Goal: Register for event/course

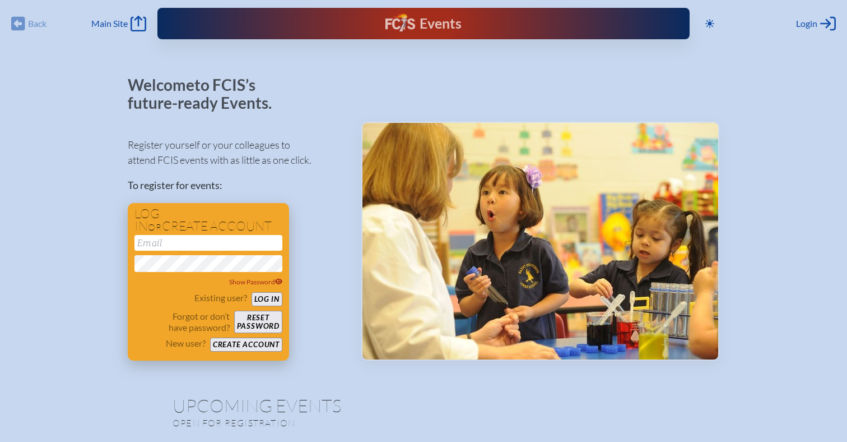
type input "[EMAIL_ADDRESS][DOMAIN_NAME]"
click at [269, 299] on button "Log in" at bounding box center [267, 299] width 31 height 14
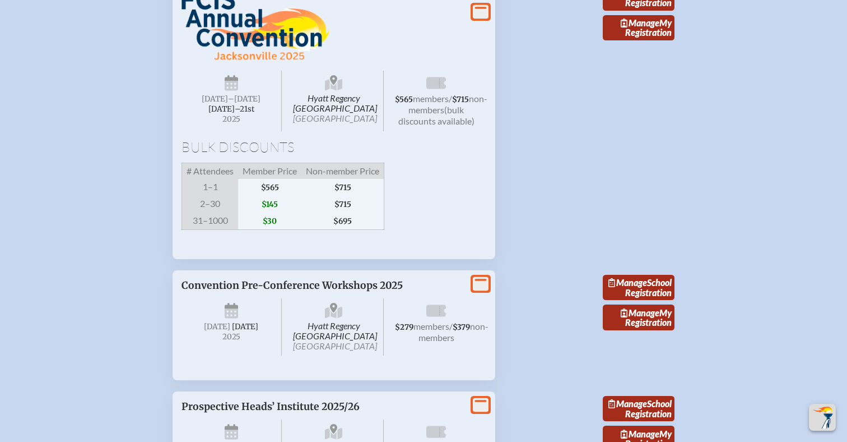
scroll to position [1986, 0]
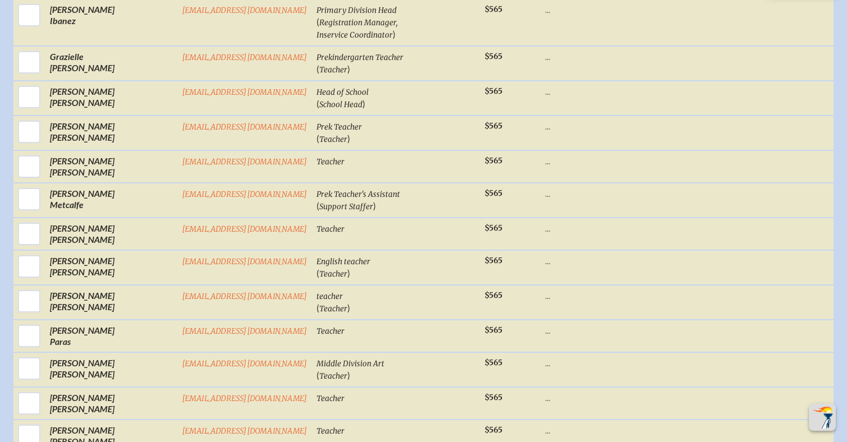
scroll to position [844, 0]
click at [18, 275] on div "Select First / Last Name Email Job Title for Nametag / (Positions) Base Memb . …" at bounding box center [423, 371] width 820 height 1322
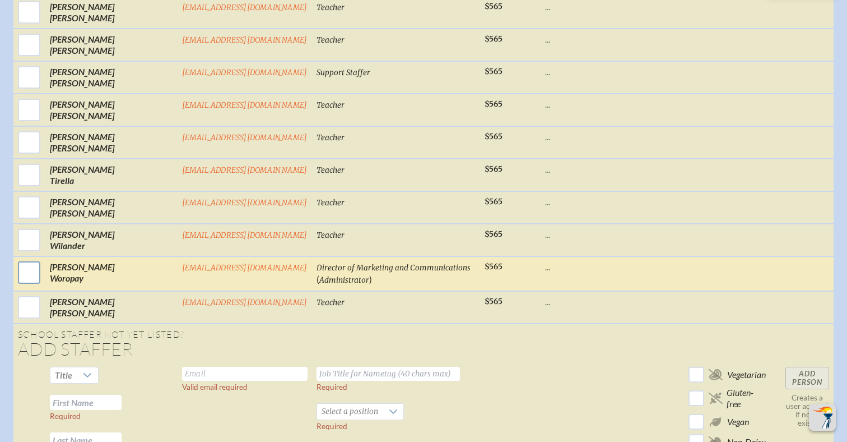
click at [43, 258] on input "checkbox" at bounding box center [29, 272] width 28 height 28
checkbox input "true"
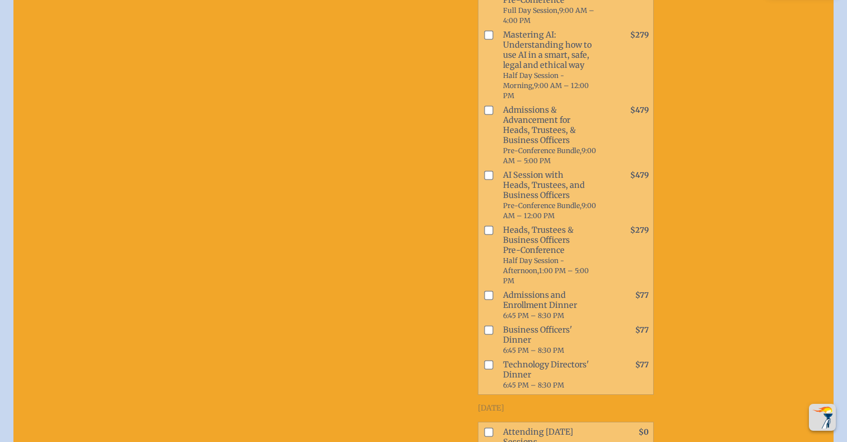
scroll to position [1699, 0]
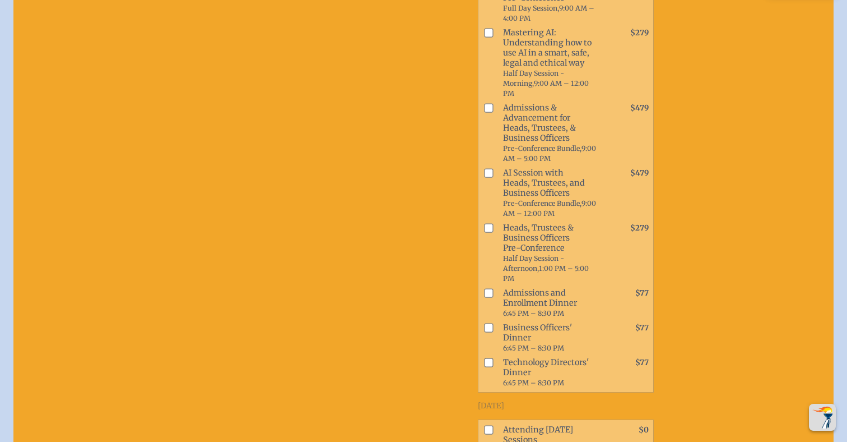
click at [484, 425] on input "checkbox" at bounding box center [488, 429] width 9 height 9
checkbox input "true"
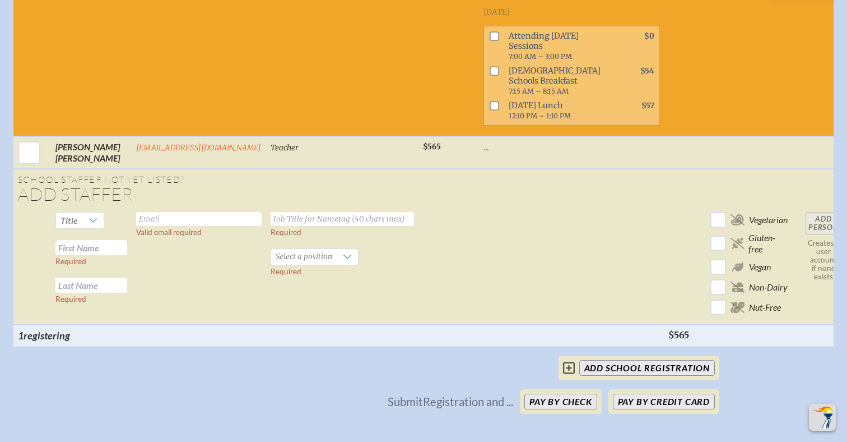
scroll to position [2219, 0]
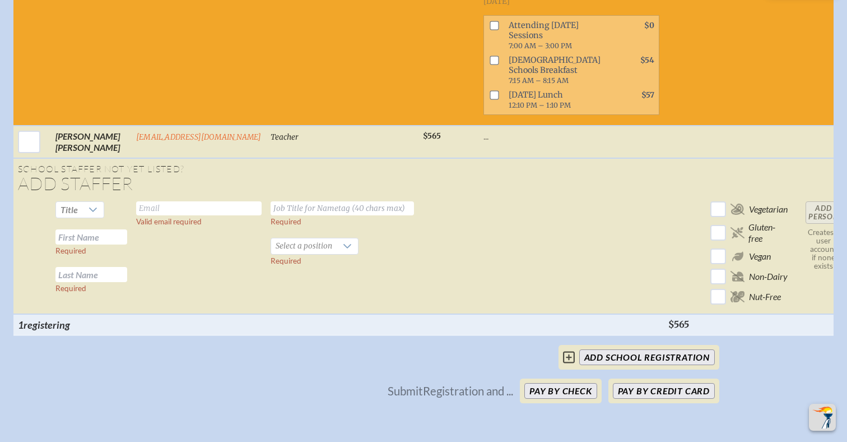
click at [93, 229] on input "text" at bounding box center [91, 236] width 72 height 15
type input "[PERSON_NAME]"
click at [154, 201] on input "text" at bounding box center [199, 208] width 126 height 14
type input "[EMAIL_ADDRESS][DOMAIN_NAME]"
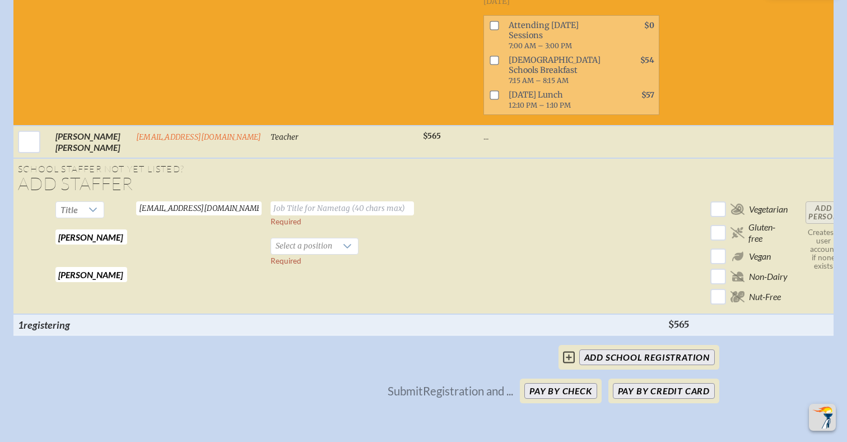
click at [287, 201] on input "text" at bounding box center [342, 208] width 143 height 14
type input "Director of Alumni Relations and Events"
click at [317, 238] on span "Select a position" at bounding box center [304, 246] width 66 height 16
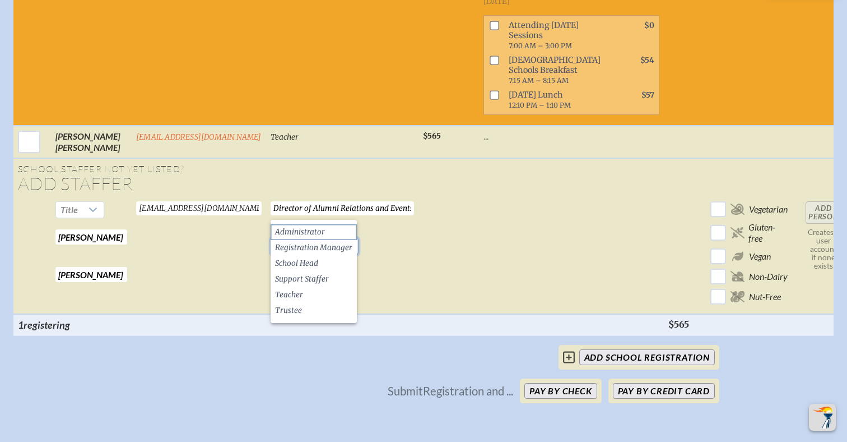
click at [317, 225] on li "Administrator" at bounding box center [314, 232] width 86 height 16
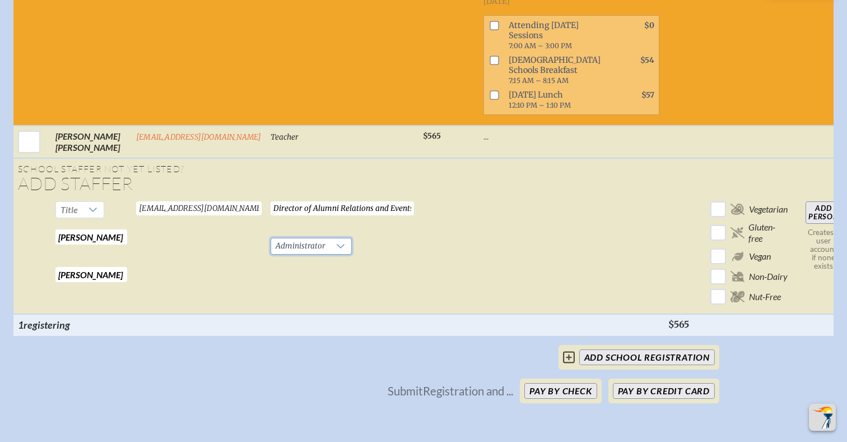
click at [390, 261] on td "Director of Alumni Relations and Events Required Administrator Required" at bounding box center [342, 255] width 152 height 117
click at [815, 201] on input "Add Person" at bounding box center [824, 212] width 36 height 22
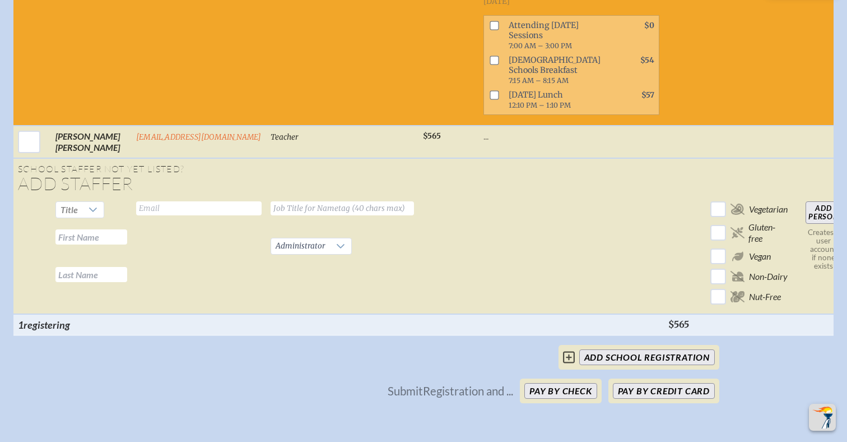
checkbox input "false"
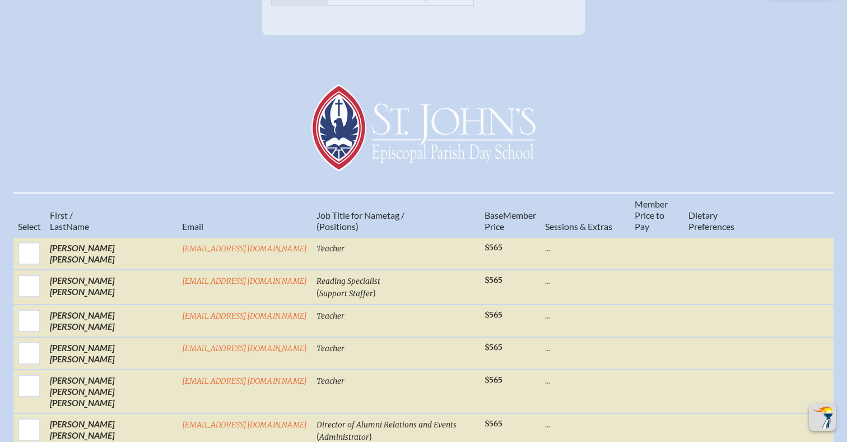
scroll to position [385, 0]
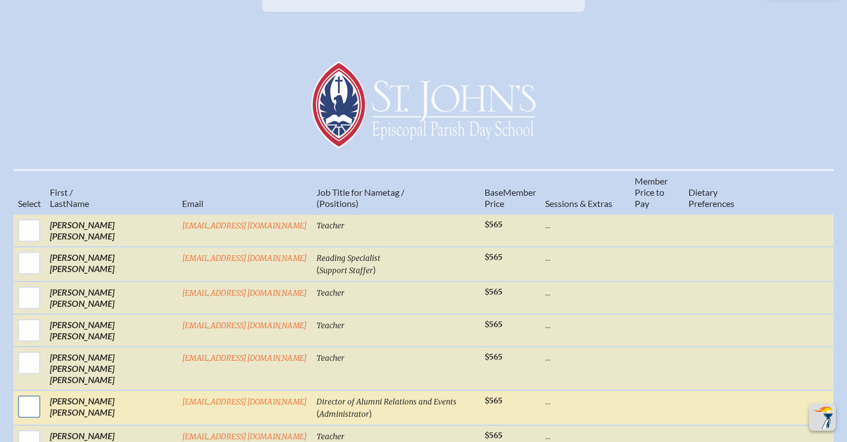
click at [43, 392] on input "checkbox" at bounding box center [29, 406] width 28 height 28
checkbox input "true"
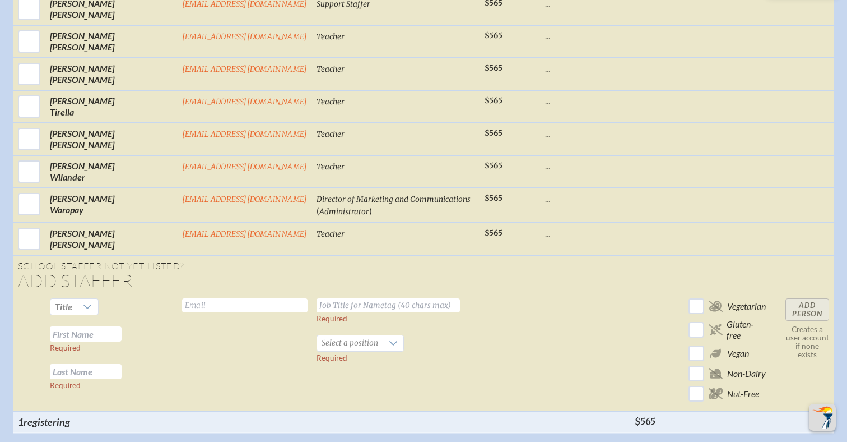
scroll to position [1466, 0]
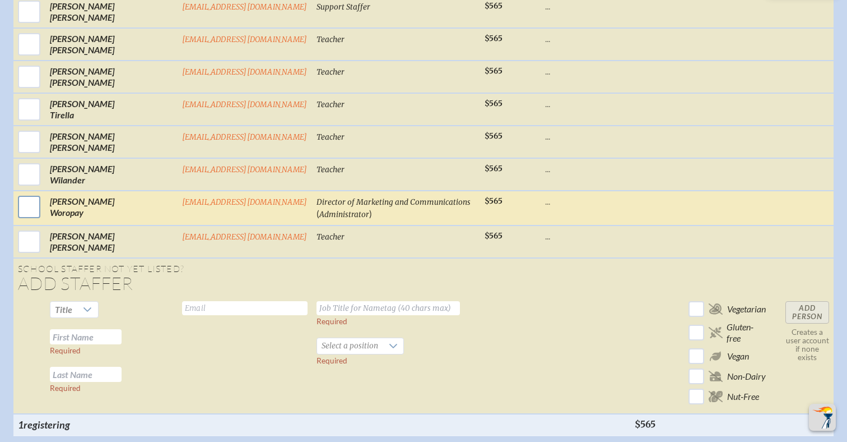
click at [43, 193] on input "checkbox" at bounding box center [29, 207] width 28 height 28
checkbox input "true"
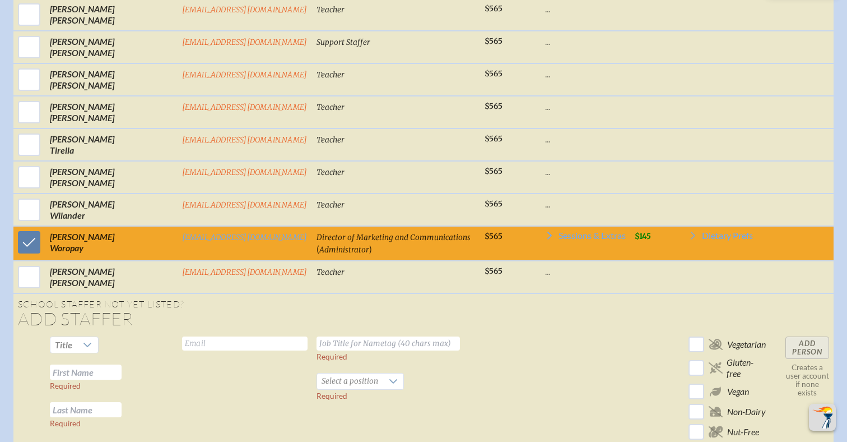
scroll to position [1421, 0]
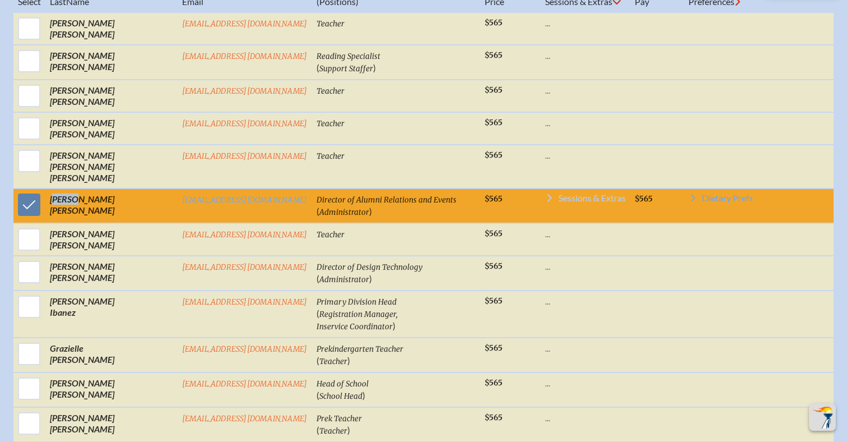
click at [545, 193] on icon at bounding box center [549, 197] width 9 height 9
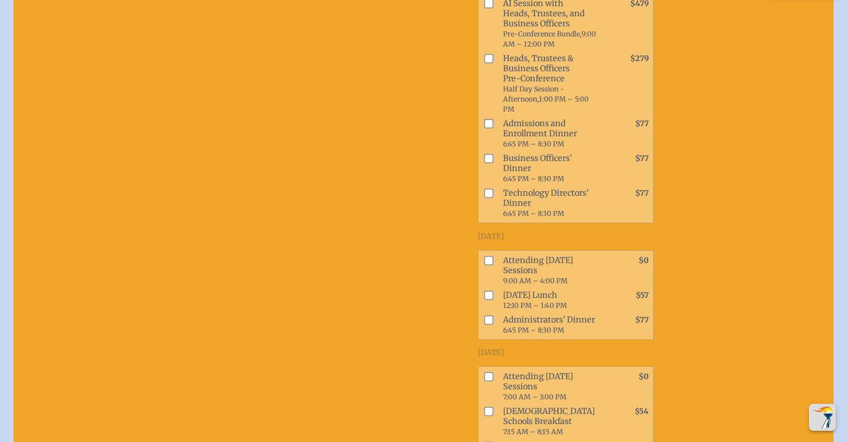
scroll to position [1024, 0]
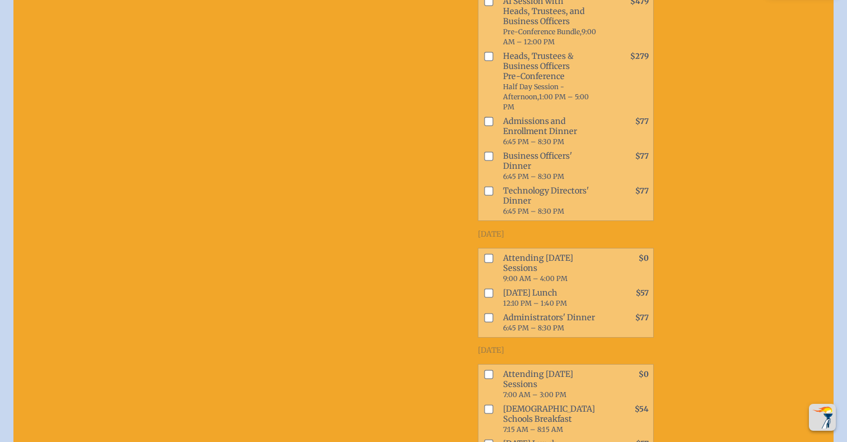
click at [484, 253] on input "checkbox" at bounding box center [488, 257] width 9 height 9
checkbox input "true"
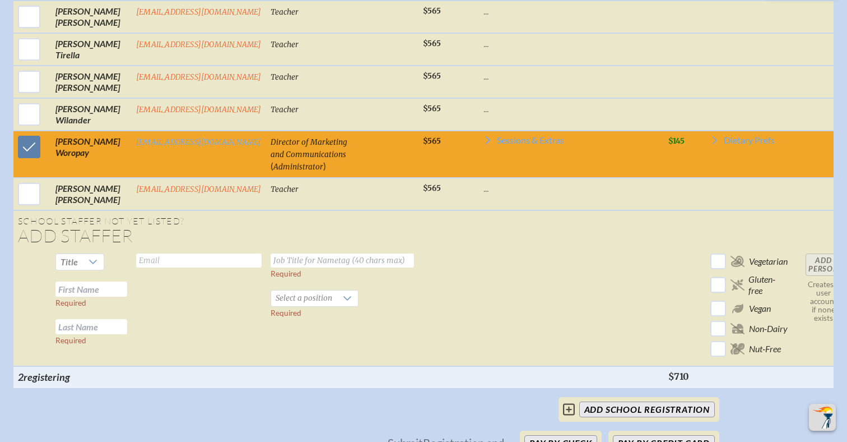
scroll to position [2223, 0]
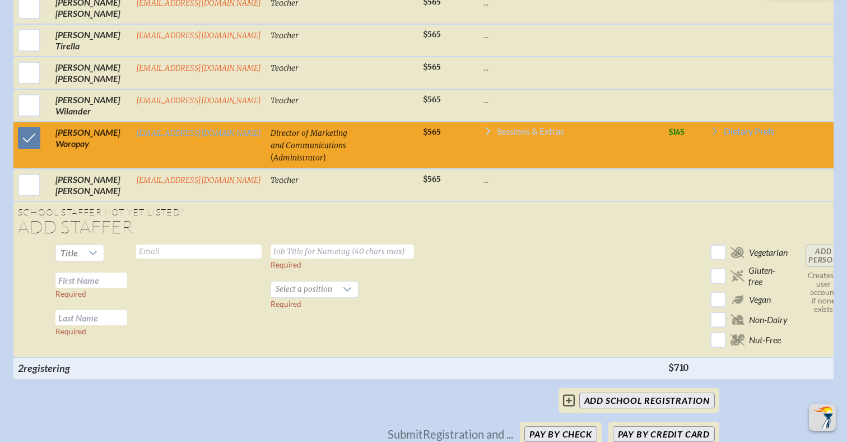
click at [486, 127] on icon at bounding box center [488, 131] width 4 height 8
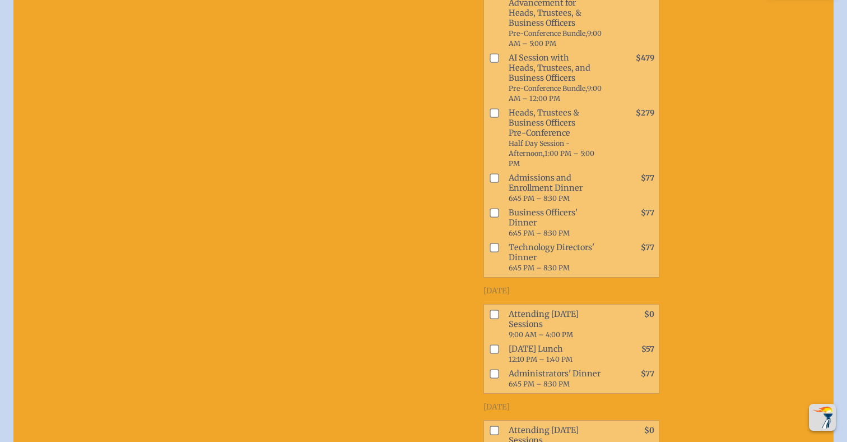
scroll to position [2688, 0]
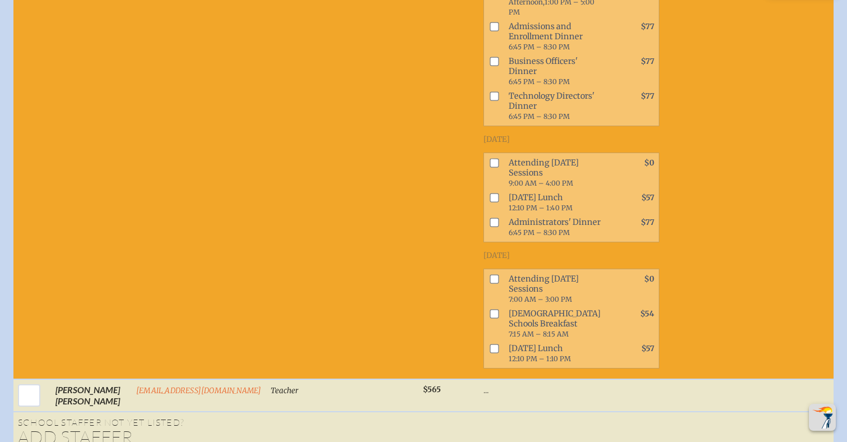
click at [484, 155] on li "Attending [DATE] Sessions 9:00 AM – 4:00 PM $0" at bounding box center [571, 172] width 175 height 35
click at [490, 159] on input "checkbox" at bounding box center [494, 163] width 9 height 9
checkbox input "true"
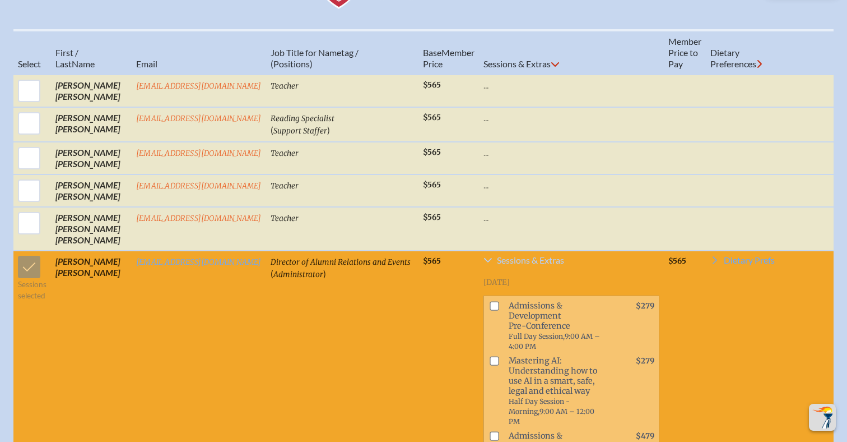
scroll to position [0, 0]
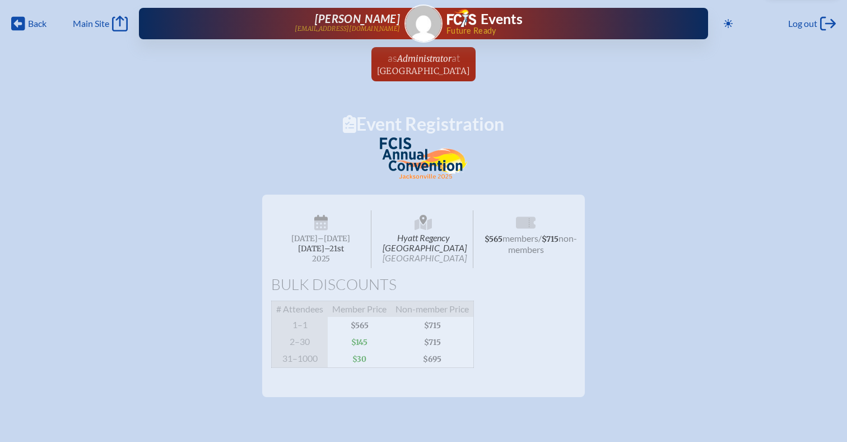
click at [130, 359] on div "Hyatt Regency [GEOGRAPHIC_DATA] Jacksonville [DATE] –[DATE]–⁠21st , 2025 $565 m…" at bounding box center [423, 290] width 847 height 211
click at [166, 138] on p at bounding box center [424, 161] width 592 height 48
